Goal: Find contact information: Find contact information

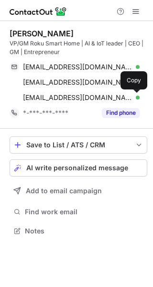
scroll to position [224, 153]
click at [135, 99] on span at bounding box center [135, 98] width 8 height 8
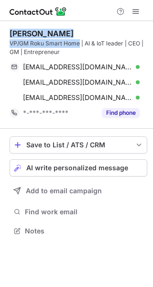
drag, startPoint x: 6, startPoint y: 31, endPoint x: 78, endPoint y: 47, distance: 74.4
click at [78, 47] on div "Mark Robins VP/GM Roku Smart Home | AI & IoT leader | CEO | GM | Entrepreneur m…" at bounding box center [76, 133] width 153 height 224
copy div "Mark Robins VP/GM Roku Smart Home"
